Goal: Transaction & Acquisition: Purchase product/service

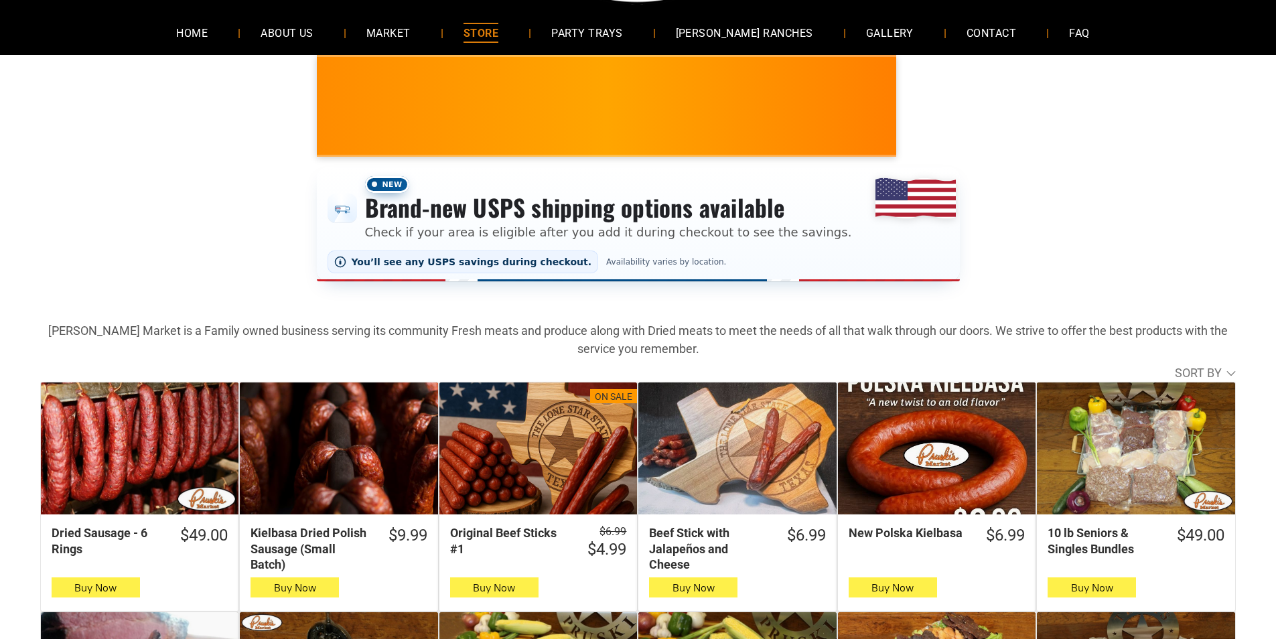
scroll to position [134, 0]
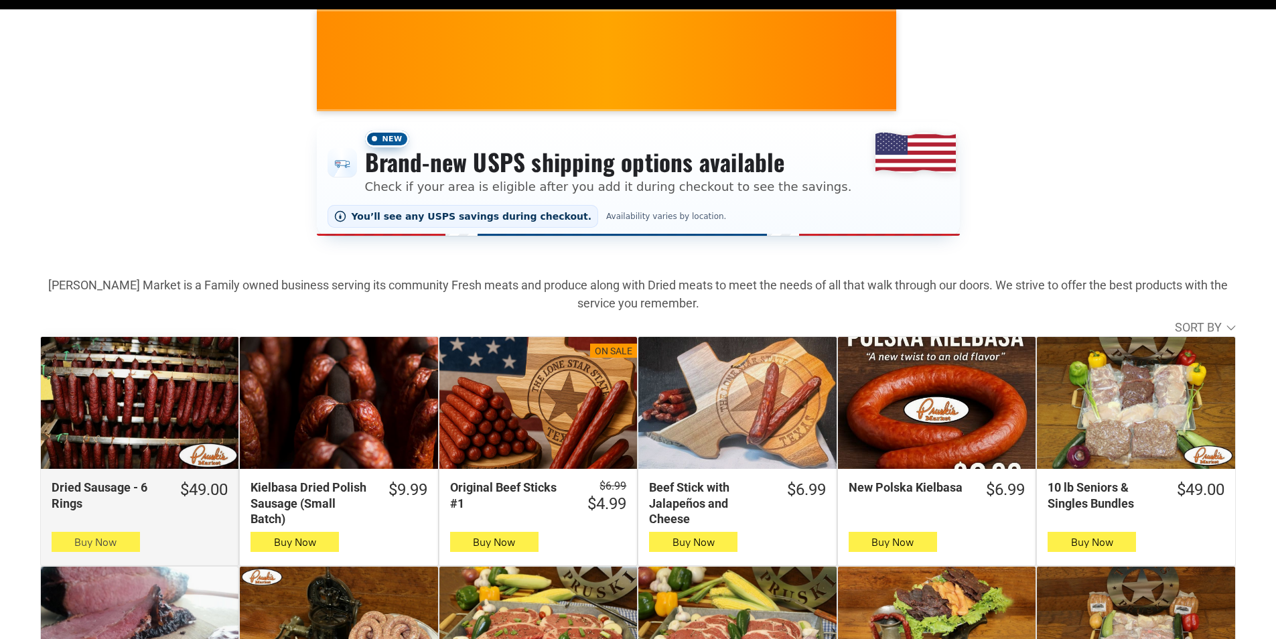
click at [86, 542] on span "button" at bounding box center [95, 541] width 19 height 19
click at [59, 543] on button "Buy Now" at bounding box center [96, 542] width 88 height 20
click at [66, 543] on button "Buy Now" at bounding box center [96, 542] width 88 height 20
